Goal: Information Seeking & Learning: Learn about a topic

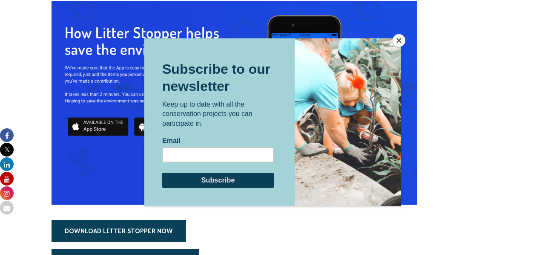
scroll to position [627, 0]
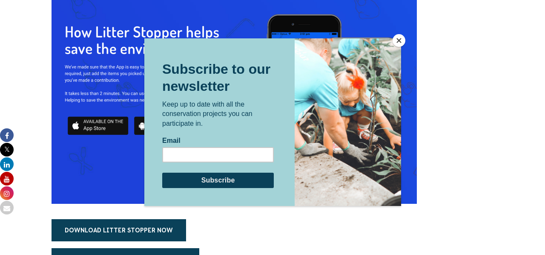
click at [394, 46] on div at bounding box center [347, 121] width 107 height 167
click at [400, 38] on button "Close" at bounding box center [399, 40] width 13 height 13
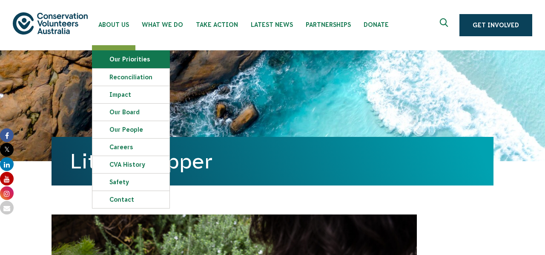
click at [124, 62] on link "Our Priorities" at bounding box center [130, 59] width 77 height 17
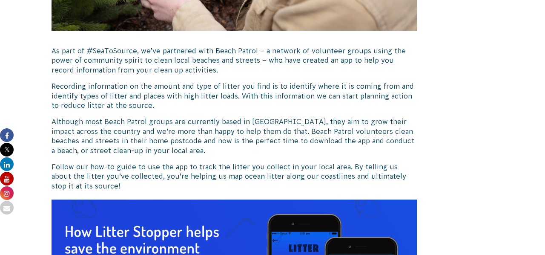
scroll to position [407, 0]
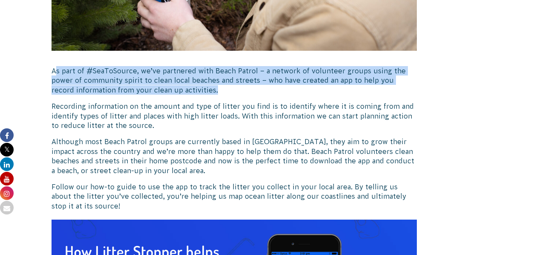
drag, startPoint x: 54, startPoint y: 72, endPoint x: 360, endPoint y: 98, distance: 307.4
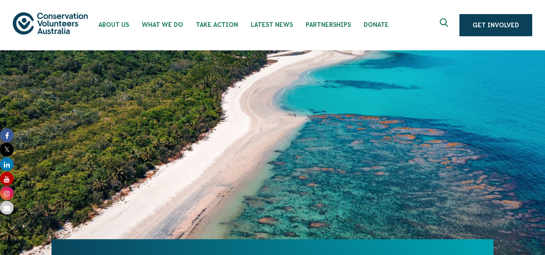
scroll to position [2, 0]
